Goal: Check status: Check status

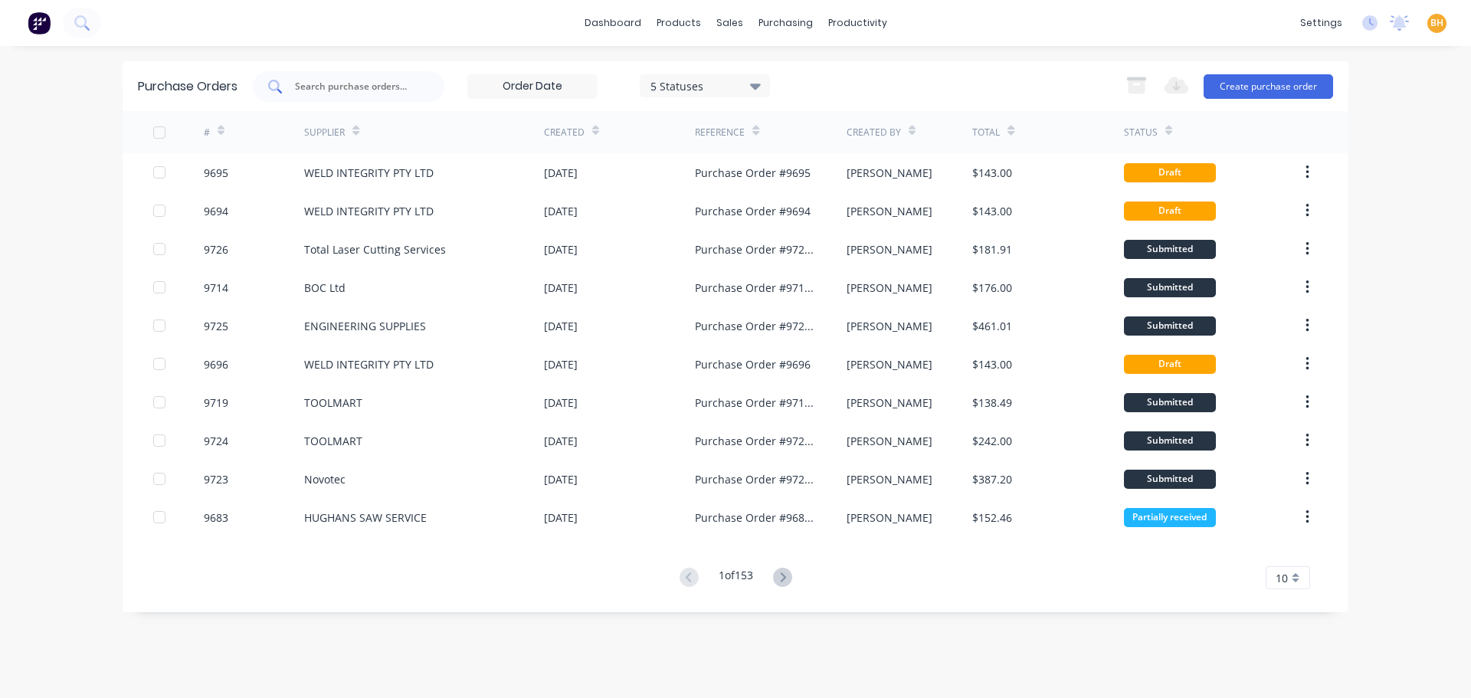
click at [369, 79] on input "text" at bounding box center [357, 86] width 127 height 15
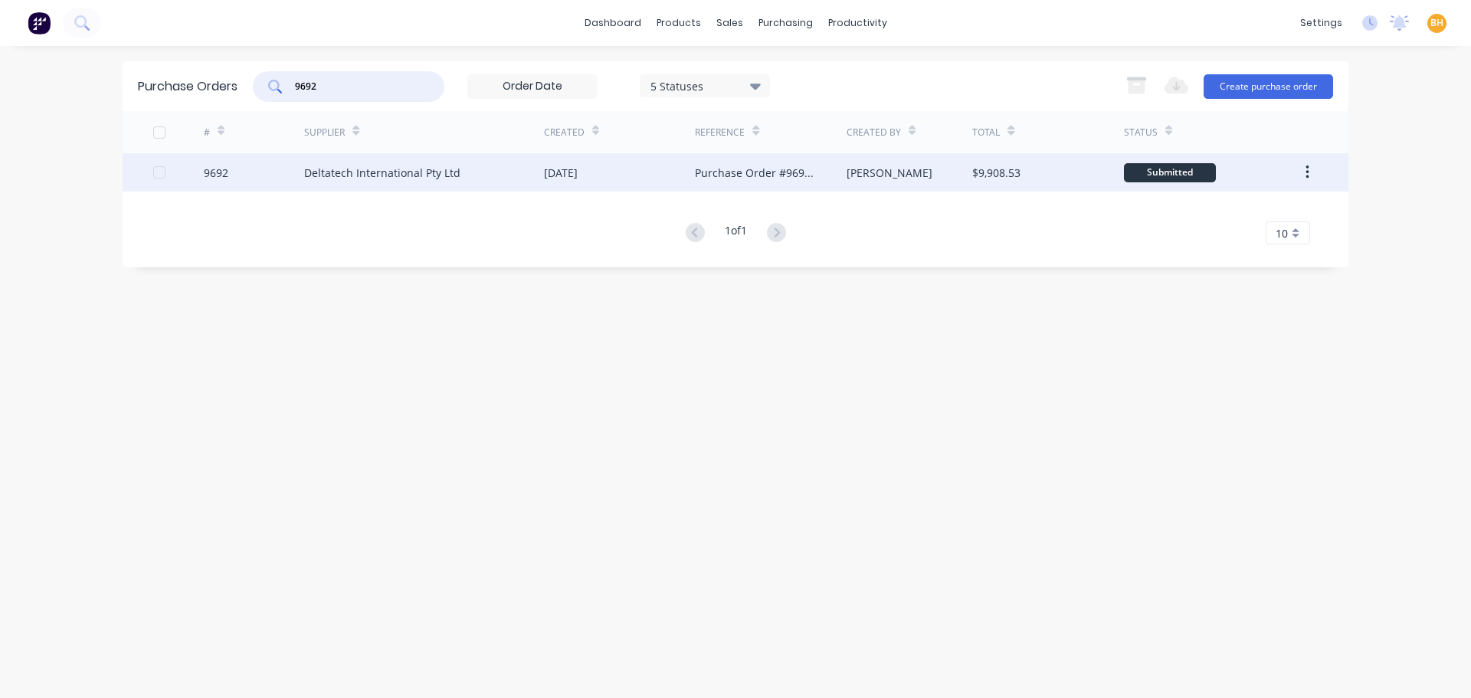
type input "9692"
click at [323, 183] on div "Deltatech International Pty Ltd" at bounding box center [424, 172] width 240 height 38
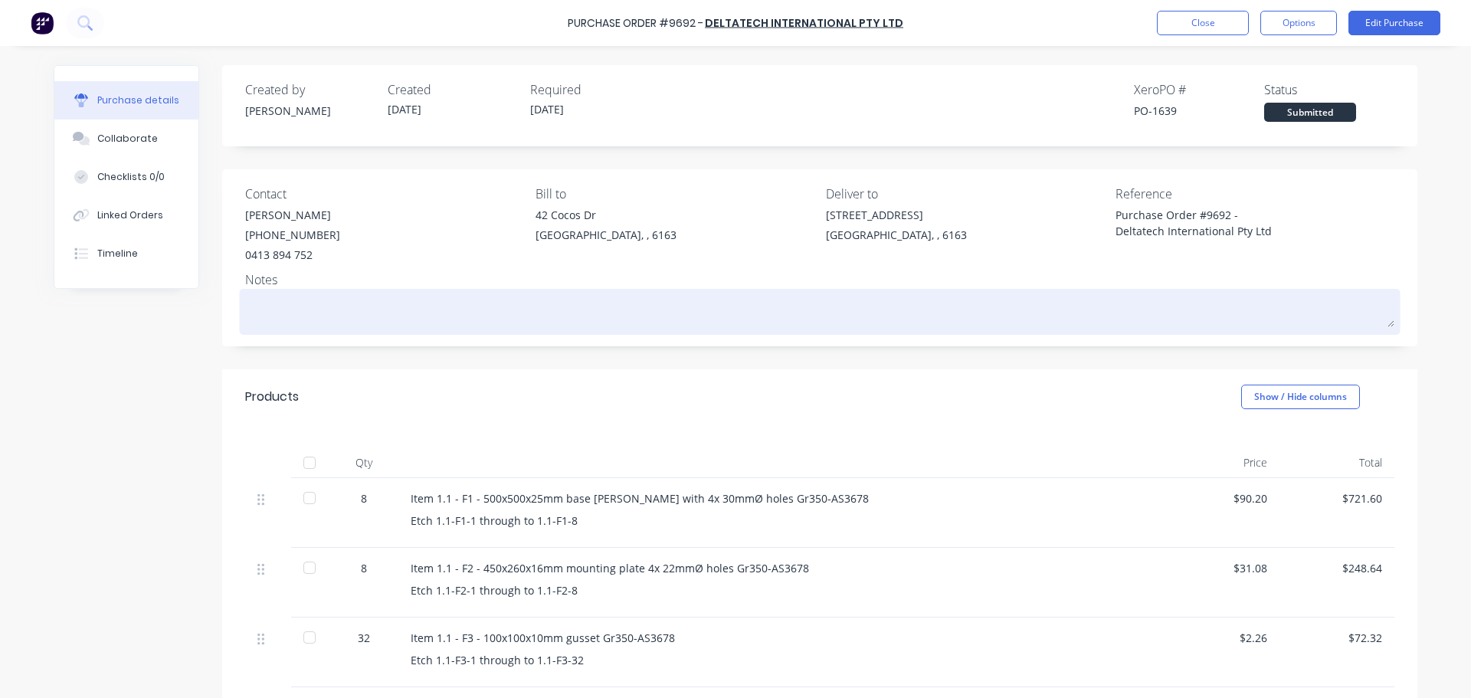
type textarea "x"
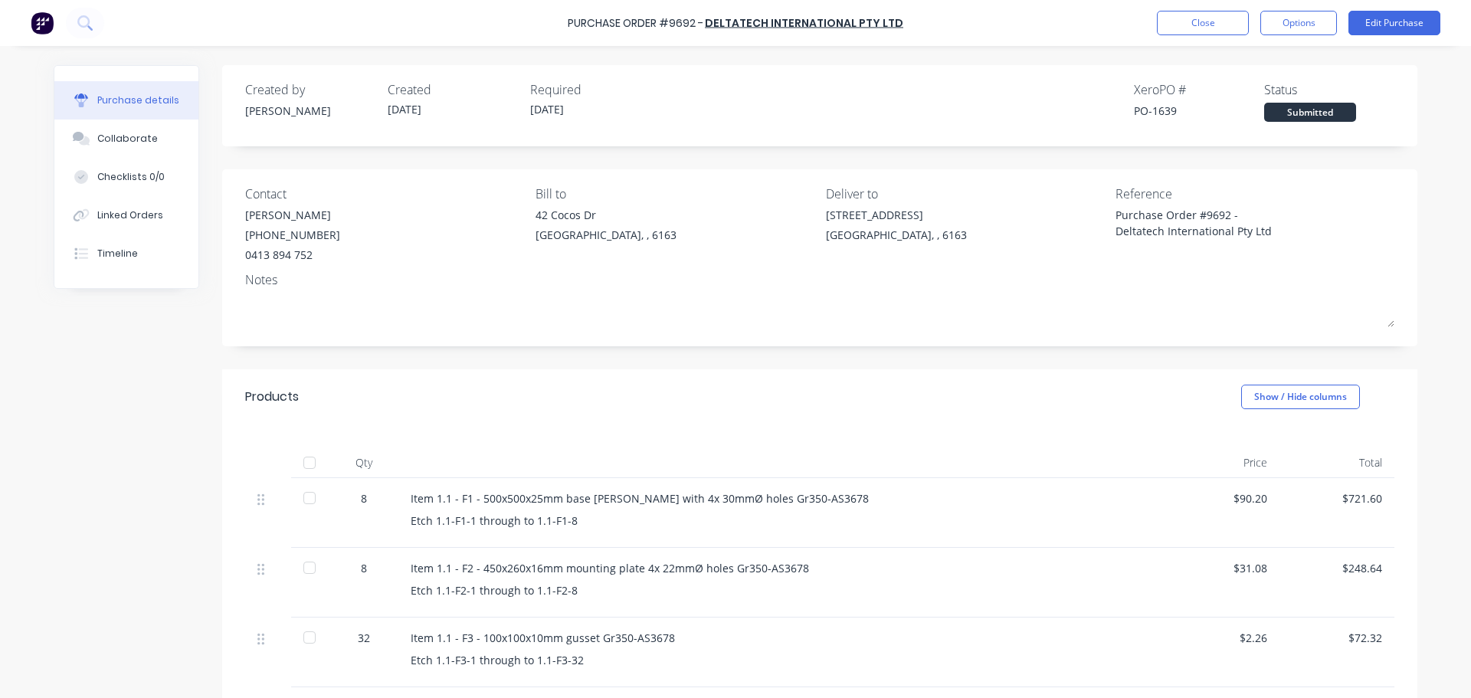
click at [253, 52] on div "Purchase details Collaborate Checklists 0/0 Linked Orders Timeline Created by […" at bounding box center [735, 326] width 1395 height 622
click at [1182, 21] on button "Close" at bounding box center [1203, 23] width 92 height 25
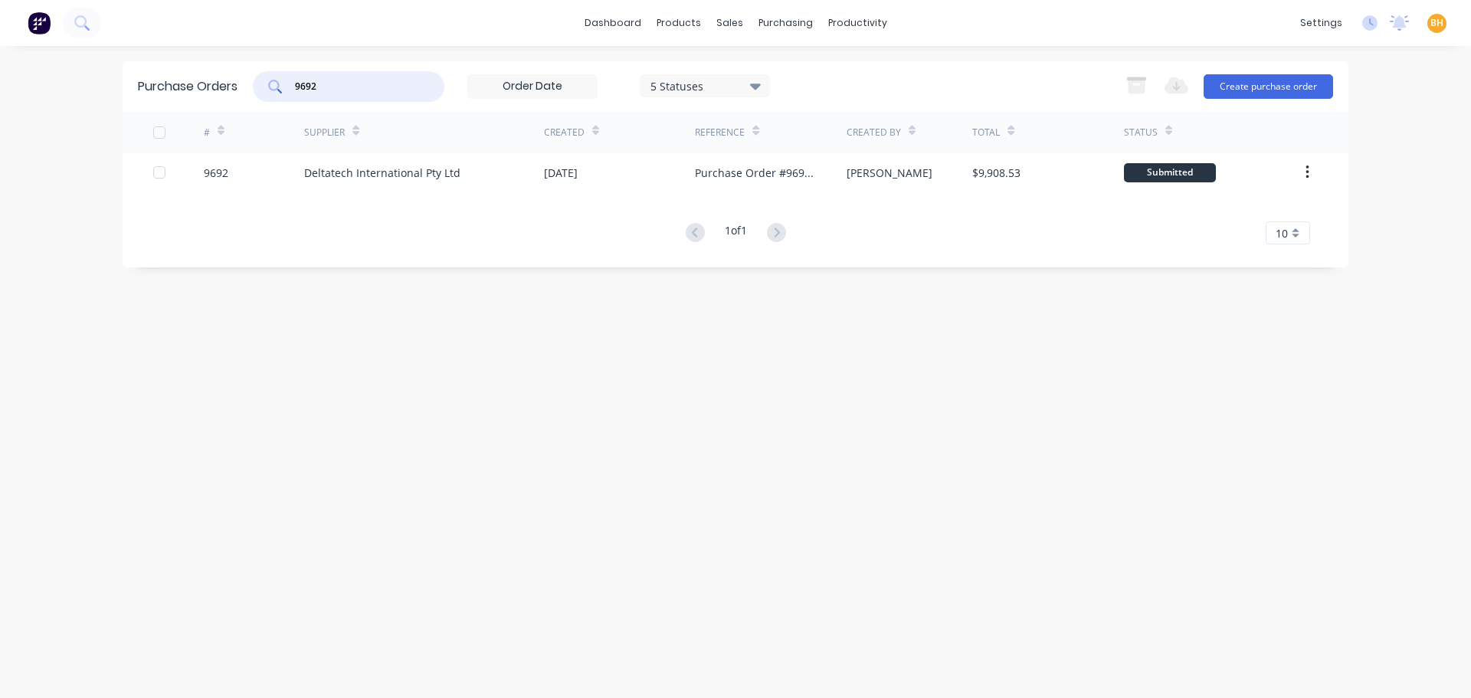
click at [349, 85] on input "9692" at bounding box center [357, 86] width 127 height 15
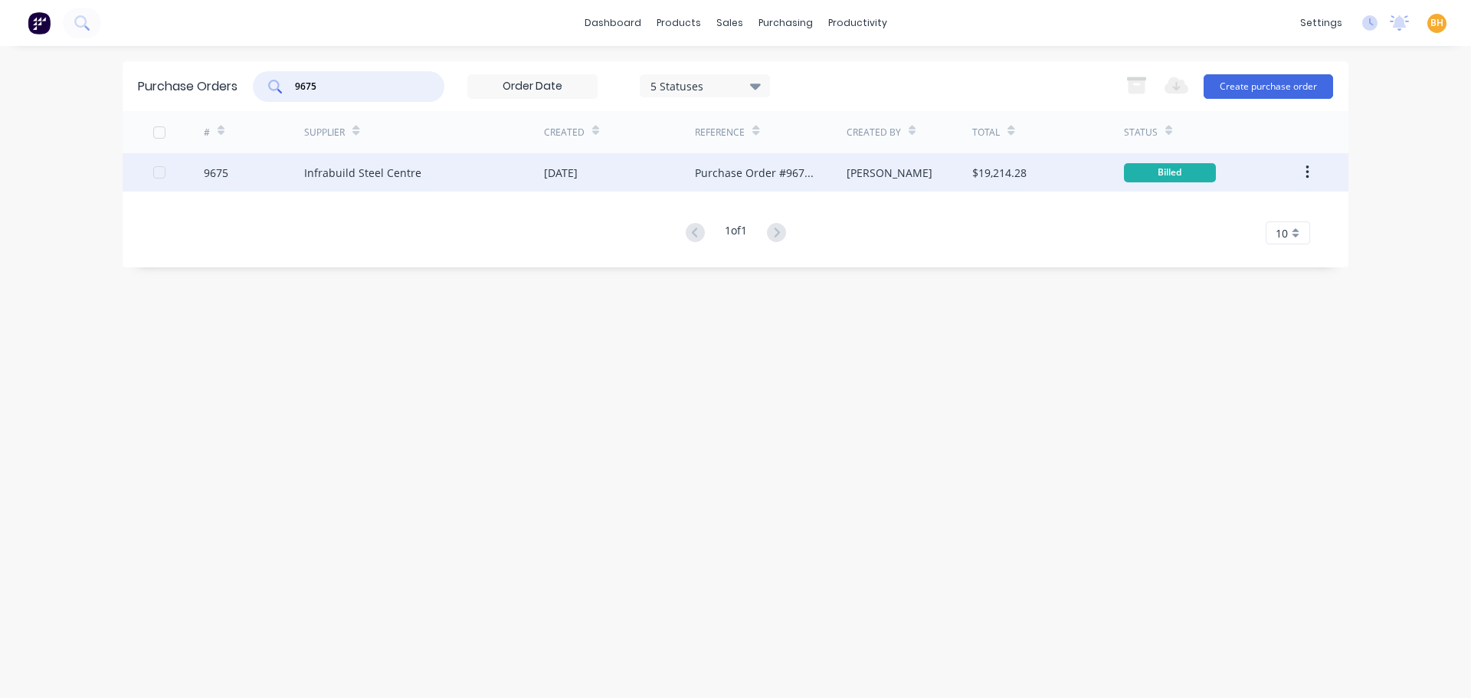
type input "9675"
click at [331, 161] on div "Infrabuild Steel Centre" at bounding box center [424, 172] width 240 height 38
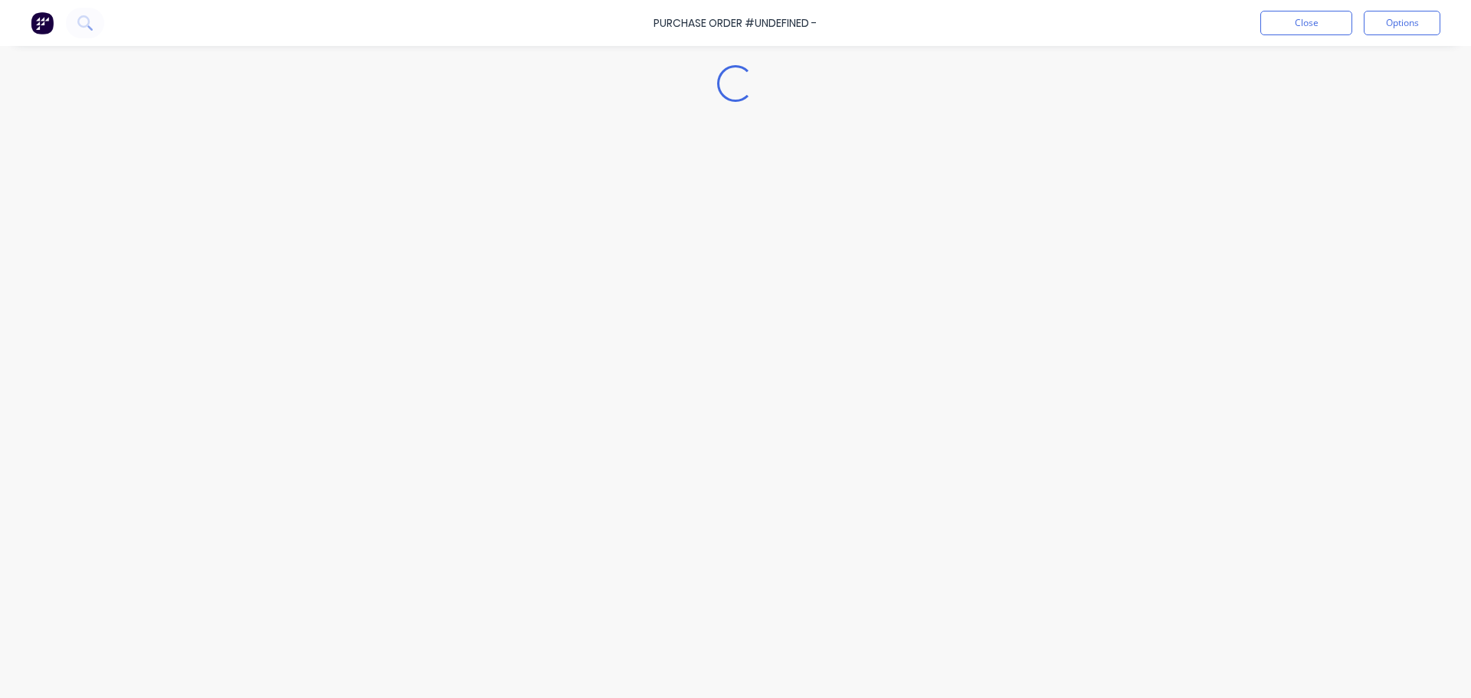
type textarea "x"
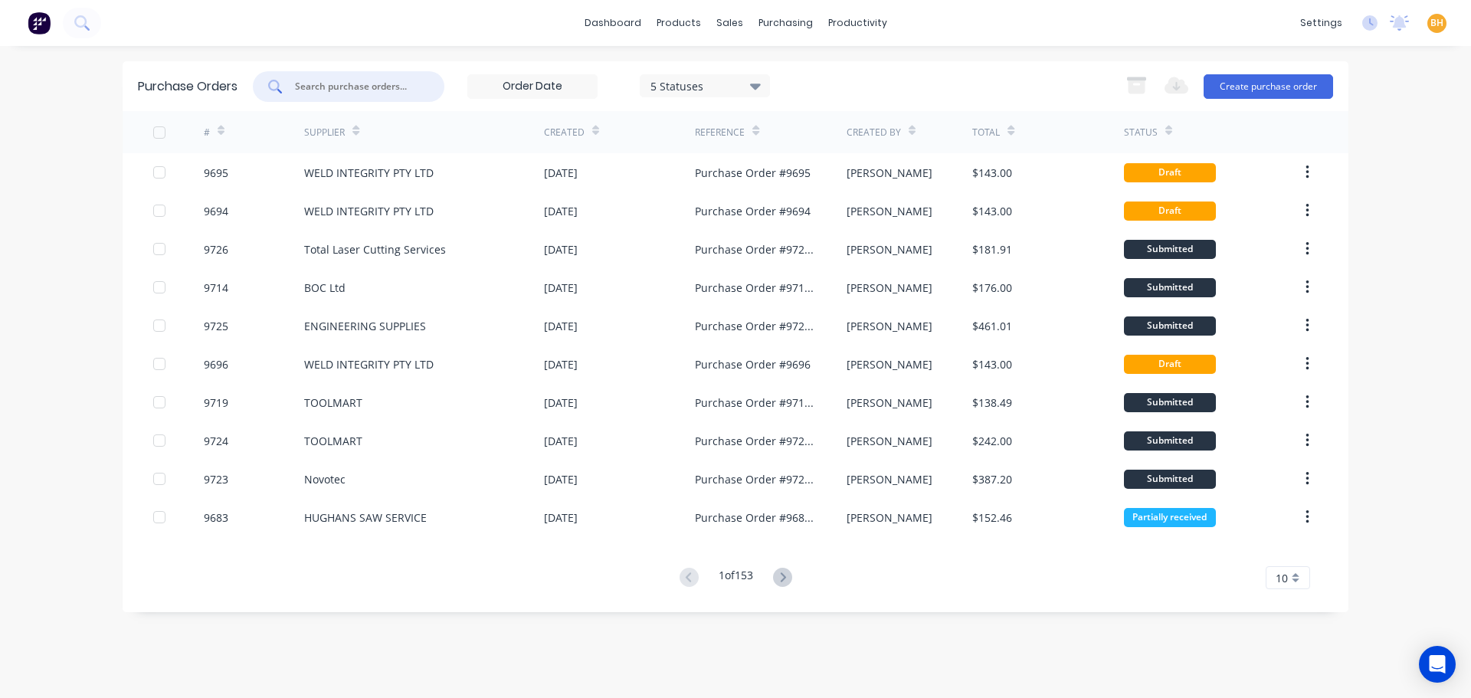
click at [349, 81] on input "text" at bounding box center [357, 86] width 127 height 15
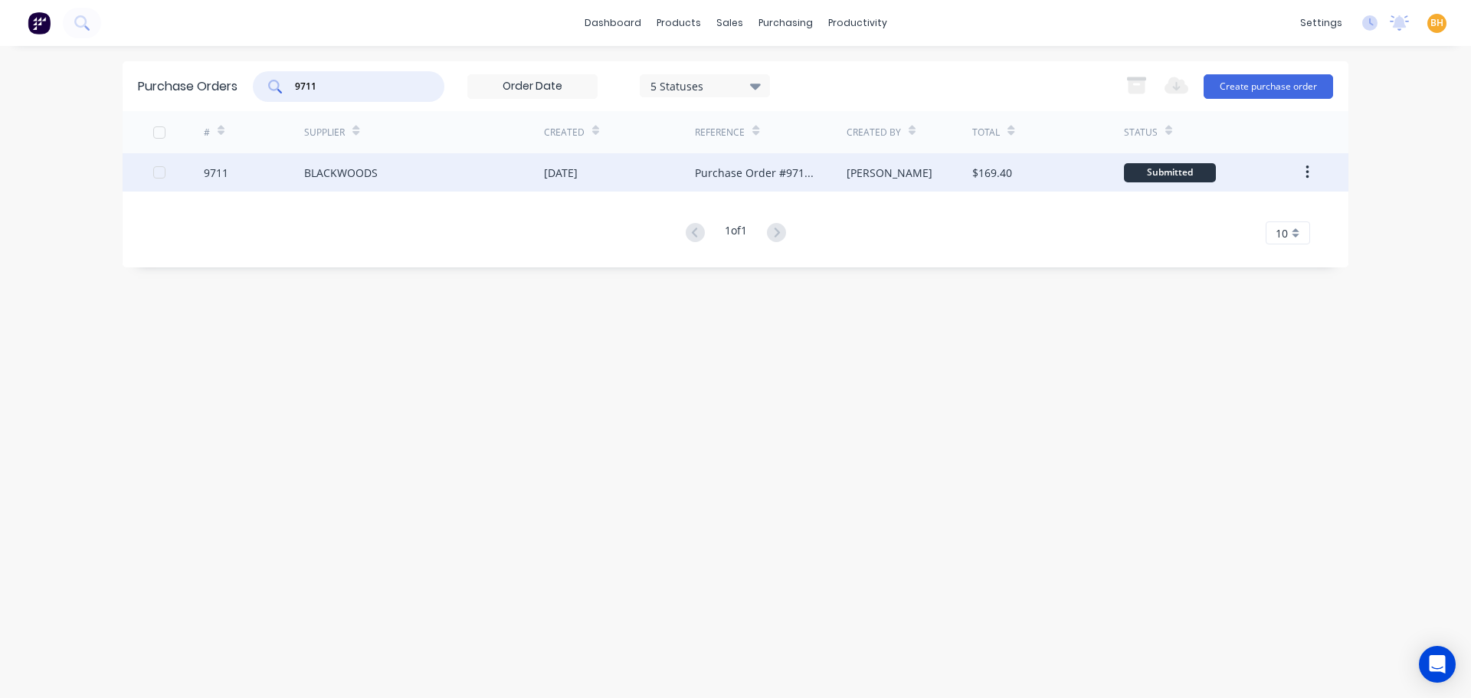
type input "9711"
click at [351, 181] on div "BLACKWOODS" at bounding box center [424, 172] width 240 height 38
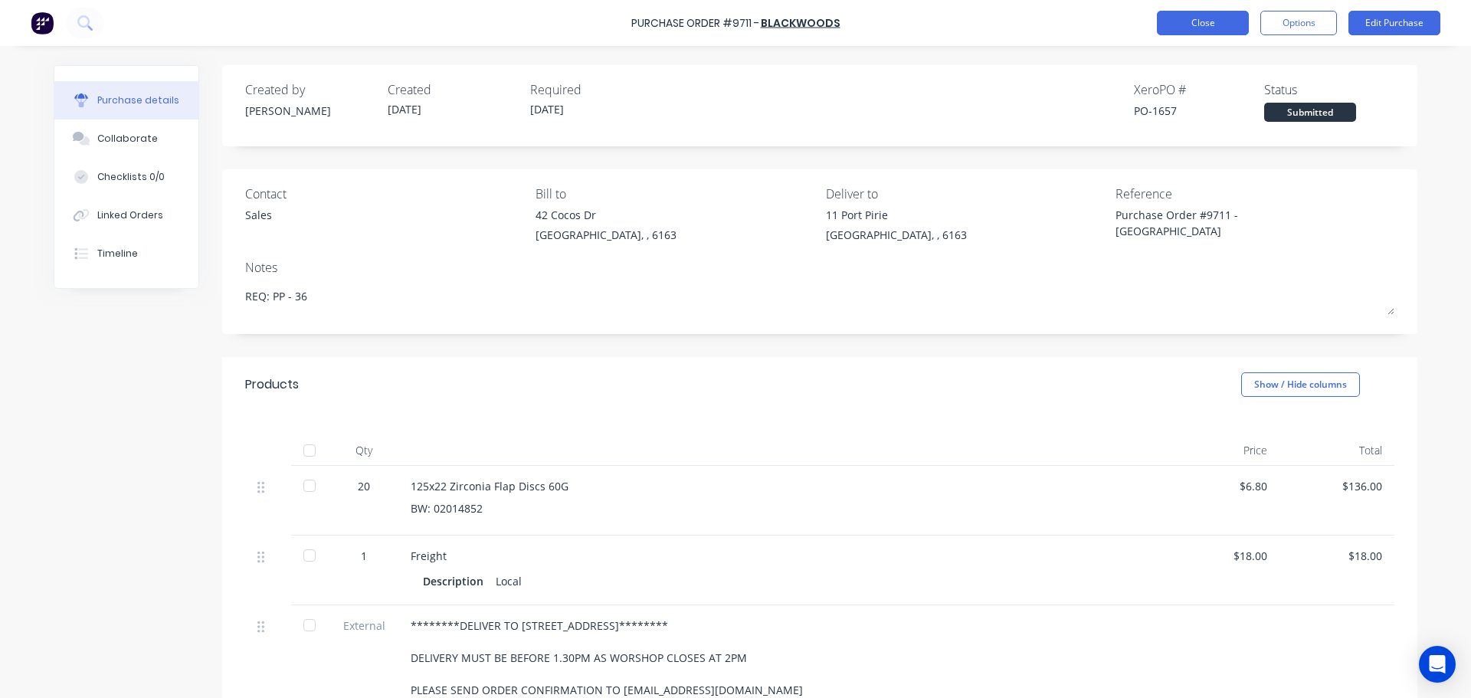
click at [1174, 15] on button "Close" at bounding box center [1203, 23] width 92 height 25
